Goal: Information Seeking & Learning: Check status

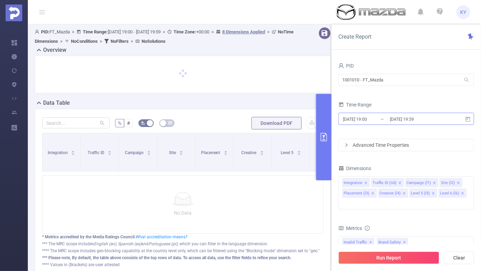
click at [409, 117] on input "[DATE] 19:59" at bounding box center [417, 119] width 56 height 9
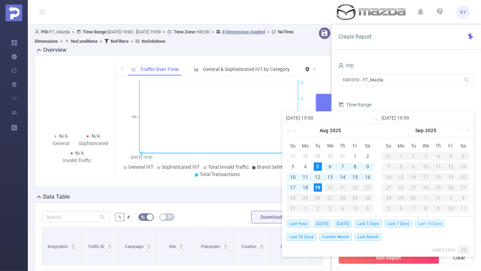
click at [427, 222] on span "Last 14 Days" at bounding box center [430, 224] width 30 height 8
type input "[DATE] 00:00"
type input "[DATE] 23:59"
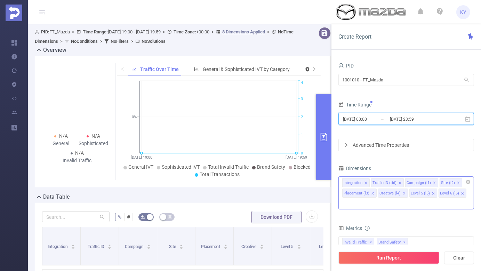
click at [461, 192] on icon "icon: close" at bounding box center [462, 193] width 3 height 3
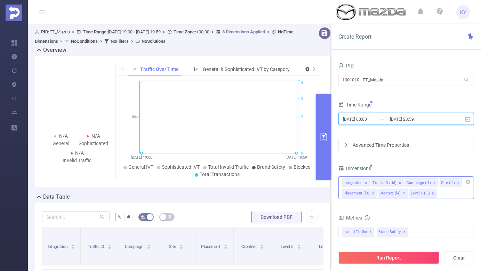
click at [432, 193] on icon "icon: close" at bounding box center [433, 193] width 3 height 3
click at [403, 193] on icon "icon: close" at bounding box center [404, 193] width 3 height 3
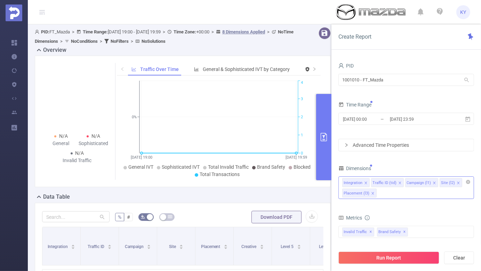
click at [402, 193] on div "Integration Traffic ID (tid) Campaign (l1) Site (l2) Placement (l3) Creative (l…" at bounding box center [407, 187] width 136 height 23
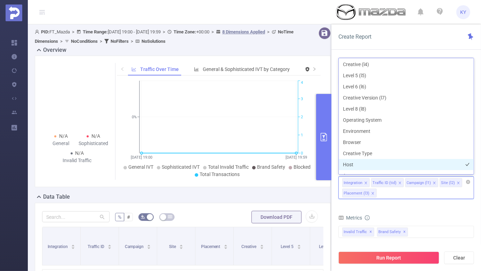
click at [371, 160] on li "Host" at bounding box center [406, 164] width 135 height 11
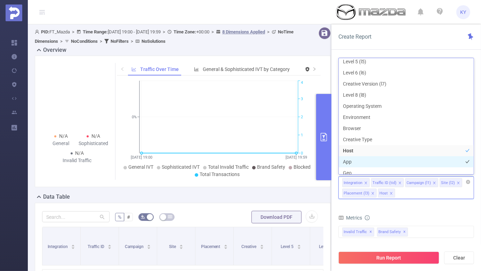
click at [370, 158] on li "App" at bounding box center [406, 161] width 135 height 11
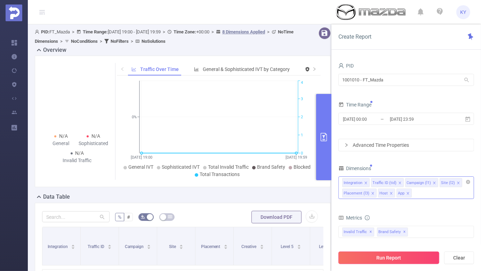
click at [387, 259] on button "Run Report" at bounding box center [389, 258] width 101 height 13
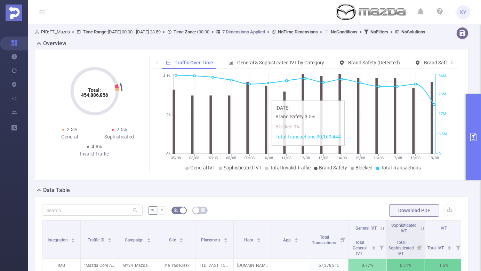
scroll to position [195, 0]
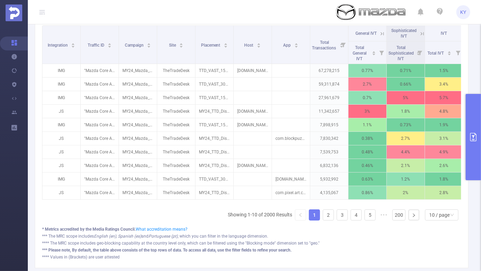
click at [478, 128] on button "primary" at bounding box center [473, 137] width 15 height 86
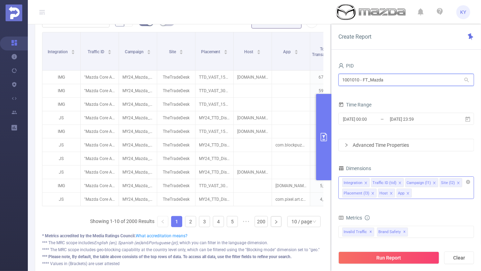
click at [387, 83] on input "1001010 - FT_Mazda" at bounding box center [407, 80] width 136 height 12
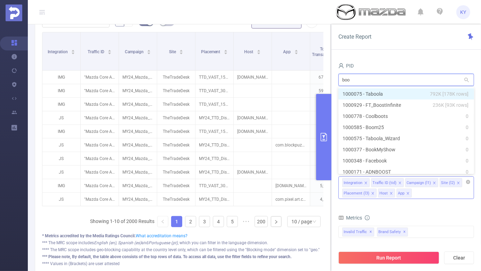
type input "boos"
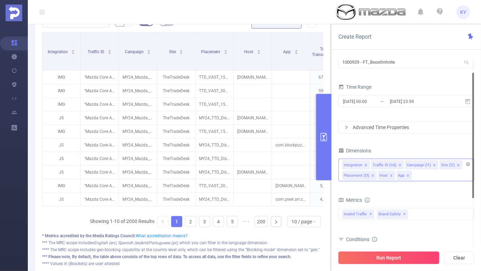
click at [406, 254] on button "Run Report" at bounding box center [389, 258] width 101 height 13
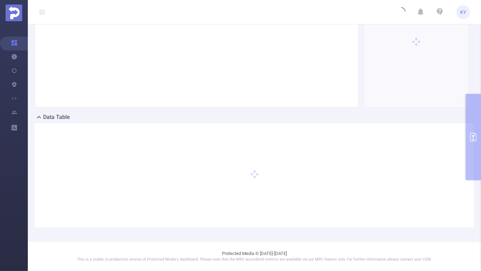
scroll to position [79, 0]
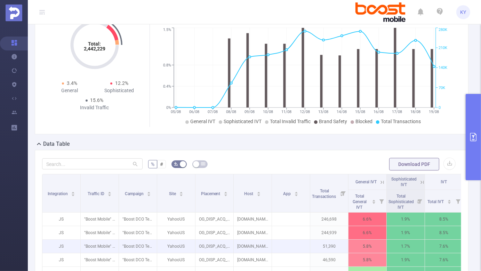
scroll to position [139, 0]
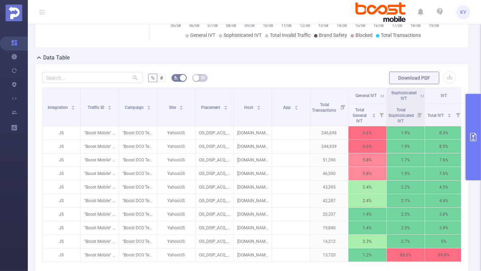
click at [422, 95] on icon at bounding box center [422, 96] width 6 height 6
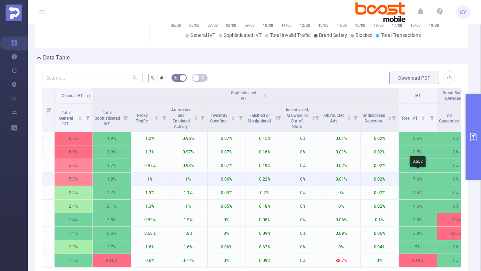
scroll to position [210, 0]
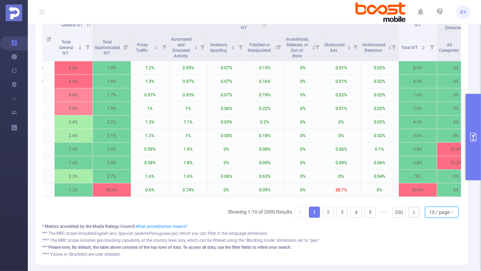
click at [449, 212] on div "10 / page" at bounding box center [440, 212] width 21 height 10
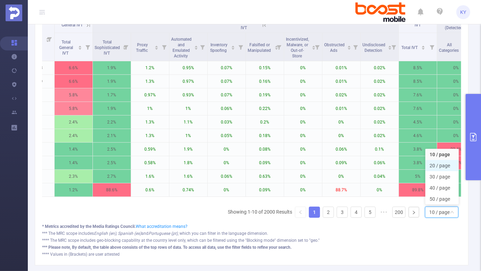
click at [442, 166] on li "20 / page" at bounding box center [442, 165] width 33 height 11
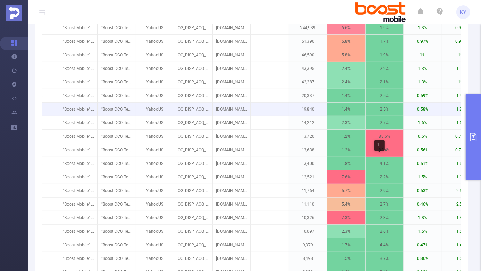
scroll to position [0, 0]
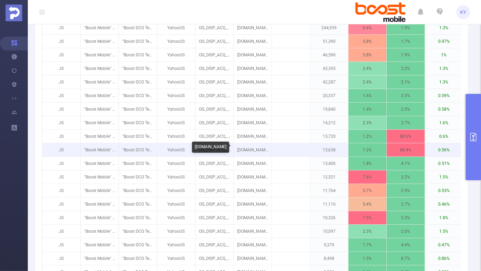
click at [246, 147] on p "[DOMAIN_NAME]" at bounding box center [253, 149] width 38 height 13
copy p "[DOMAIN_NAME]"
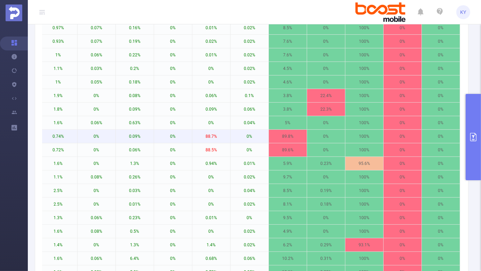
scroll to position [68, 0]
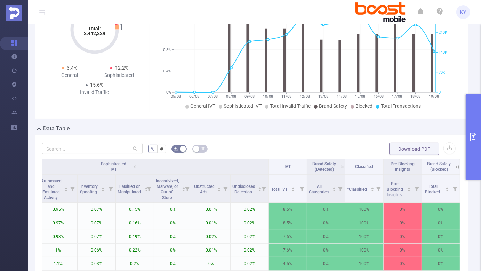
click at [474, 147] on button "primary" at bounding box center [473, 137] width 15 height 86
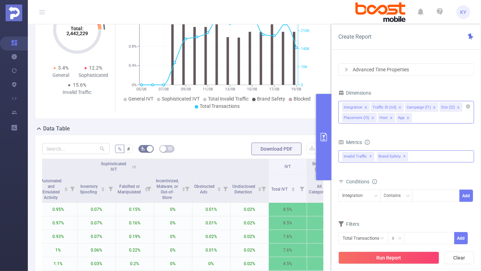
click at [403, 156] on span "✕" at bounding box center [404, 156] width 3 height 8
click at [402, 156] on div "Invalid Traffic ✕" at bounding box center [407, 156] width 136 height 12
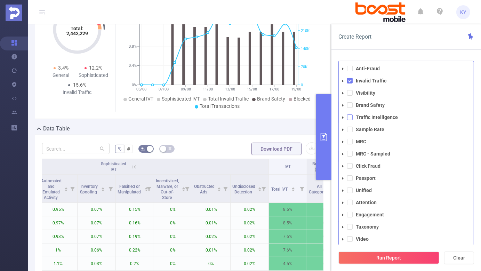
click at [352, 117] on span at bounding box center [350, 118] width 6 height 6
click at [370, 258] on button "Run Report" at bounding box center [389, 258] width 101 height 13
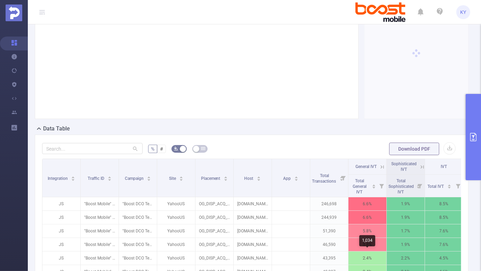
scroll to position [220, 0]
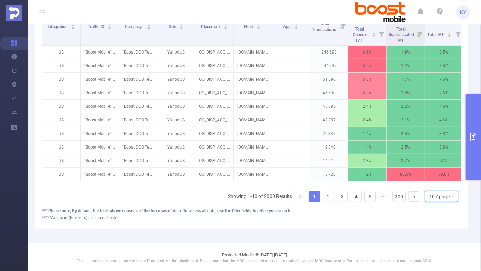
click at [450, 194] on div "10 / page" at bounding box center [441, 196] width 33 height 11
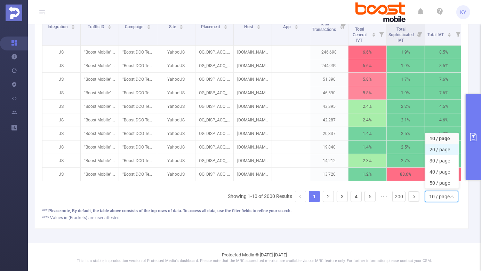
click at [445, 150] on li "20 / page" at bounding box center [442, 149] width 33 height 11
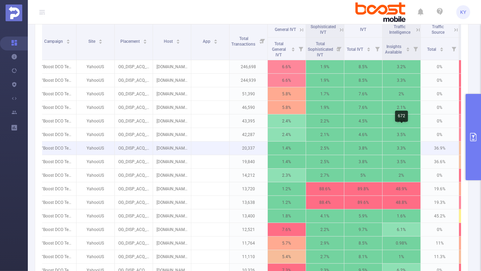
scroll to position [198, 0]
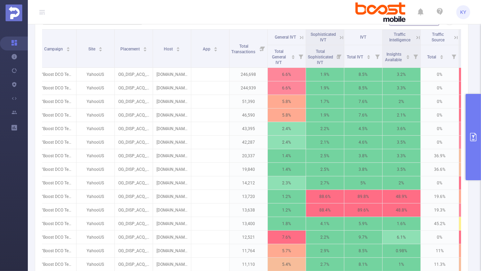
click at [415, 37] on icon at bounding box center [418, 37] width 6 height 6
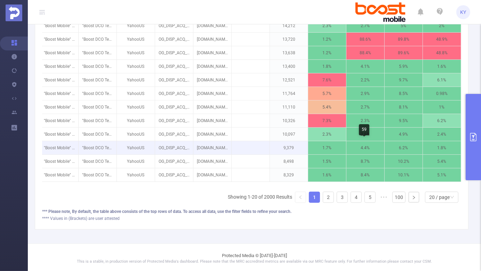
scroll to position [0, 0]
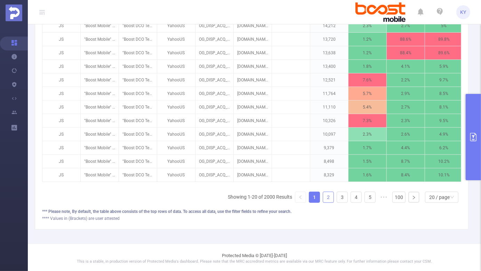
click at [330, 192] on link "2" at bounding box center [328, 197] width 10 height 10
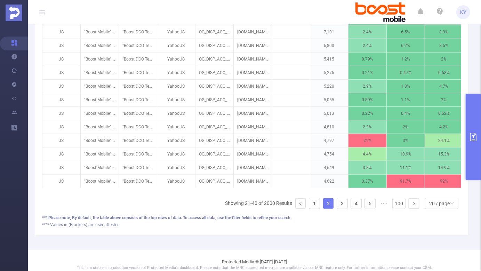
scroll to position [348, 0]
click at [339, 202] on link "3" at bounding box center [342, 204] width 10 height 10
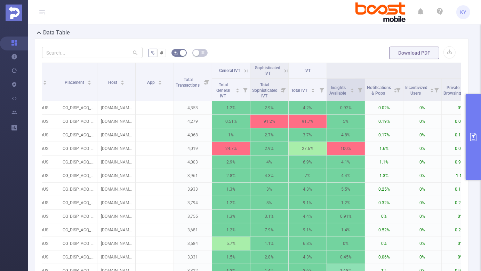
scroll to position [0, 133]
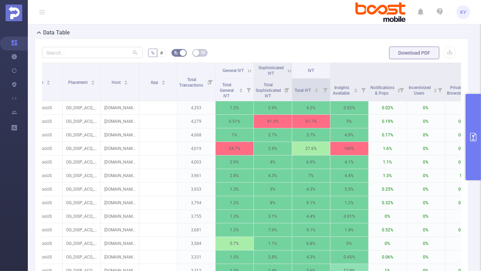
click at [326, 89] on icon at bounding box center [325, 90] width 5 height 5
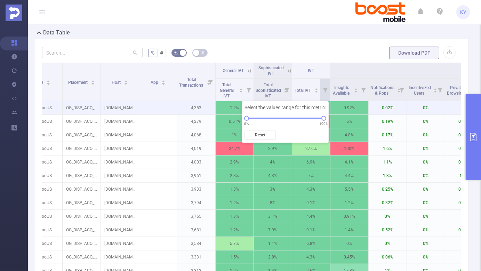
click at [117, 105] on p "[DOMAIN_NAME]" at bounding box center [120, 107] width 38 height 13
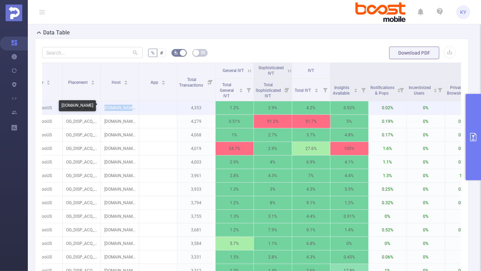
click at [117, 105] on p "[DOMAIN_NAME]" at bounding box center [120, 107] width 38 height 13
copy p "[DOMAIN_NAME]"
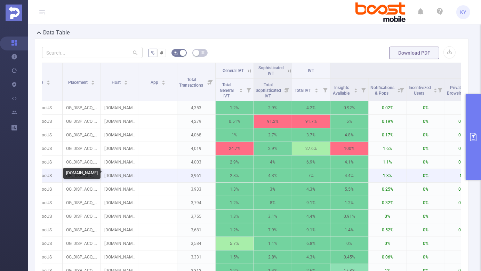
click at [115, 181] on p "[DOMAIN_NAME]" at bounding box center [120, 175] width 38 height 13
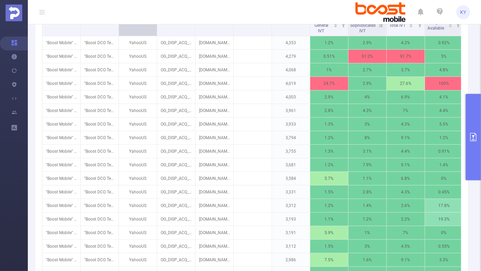
scroll to position [282, 0]
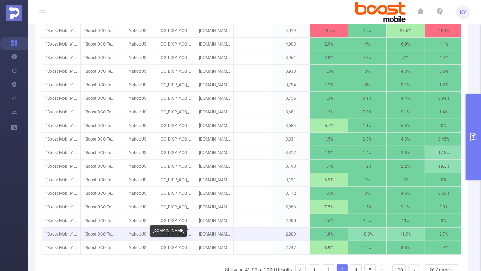
click at [218, 229] on p "[DOMAIN_NAME]" at bounding box center [215, 234] width 38 height 13
copy p "[DOMAIN_NAME]"
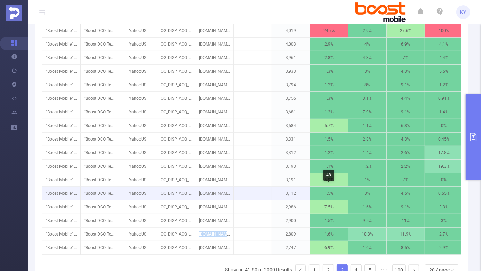
scroll to position [308, 0]
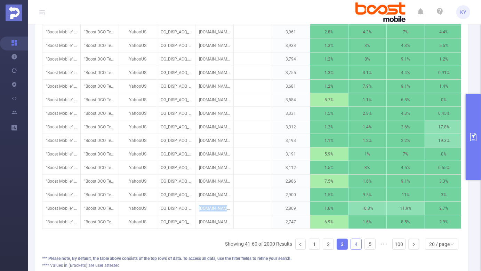
click at [357, 241] on link "4" at bounding box center [356, 244] width 10 height 10
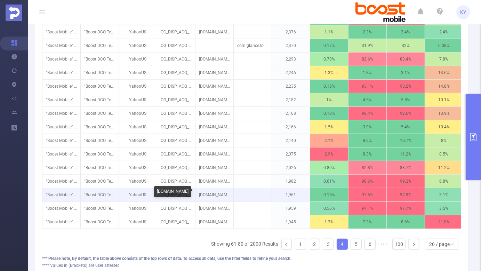
click at [218, 195] on p "[DOMAIN_NAME]" at bounding box center [215, 194] width 38 height 13
copy p "[DOMAIN_NAME]"
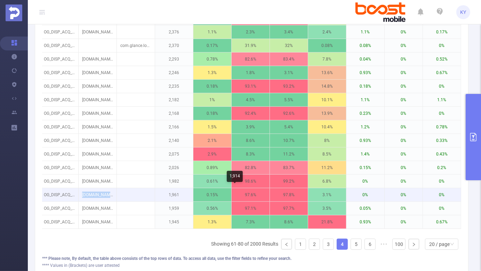
scroll to position [0, 101]
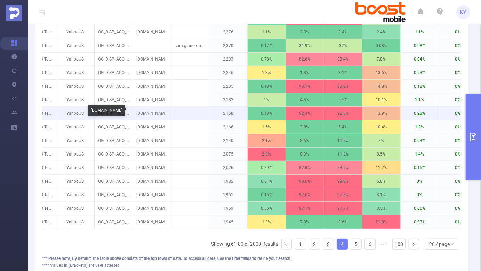
click at [154, 109] on p "[DOMAIN_NAME]" at bounding box center [152, 113] width 38 height 13
copy p "[DOMAIN_NAME]"
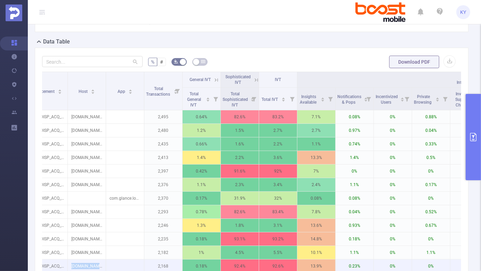
scroll to position [0, 142]
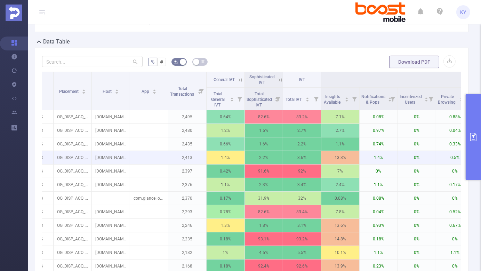
click at [107, 163] on p "[DOMAIN_NAME]" at bounding box center [111, 157] width 38 height 13
click at [107, 157] on p "[DOMAIN_NAME]" at bounding box center [111, 157] width 38 height 13
copy p "[DOMAIN_NAME]"
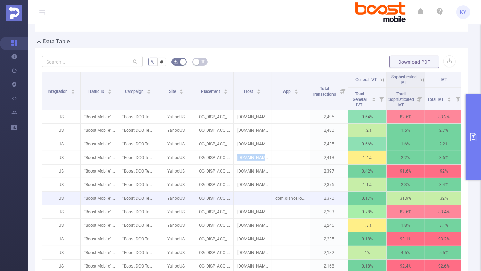
scroll to position [355, 0]
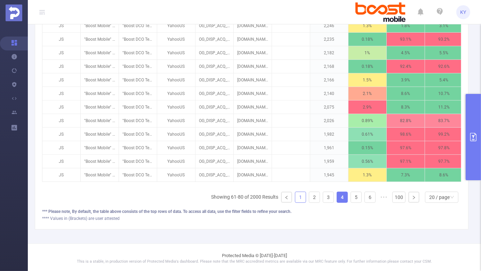
click at [302, 197] on link "1" at bounding box center [301, 197] width 10 height 10
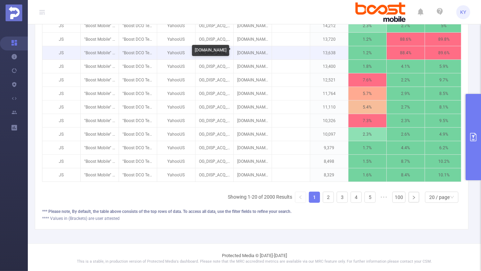
click at [252, 49] on p "[DOMAIN_NAME]" at bounding box center [253, 52] width 38 height 13
copy p "[DOMAIN_NAME]"
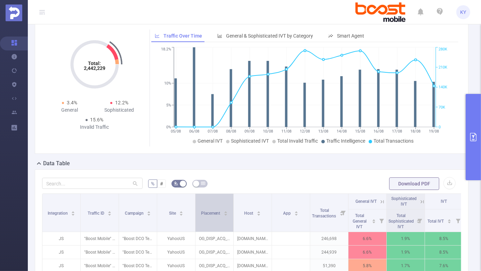
scroll to position [0, 0]
